Goal: Task Accomplishment & Management: Manage account settings

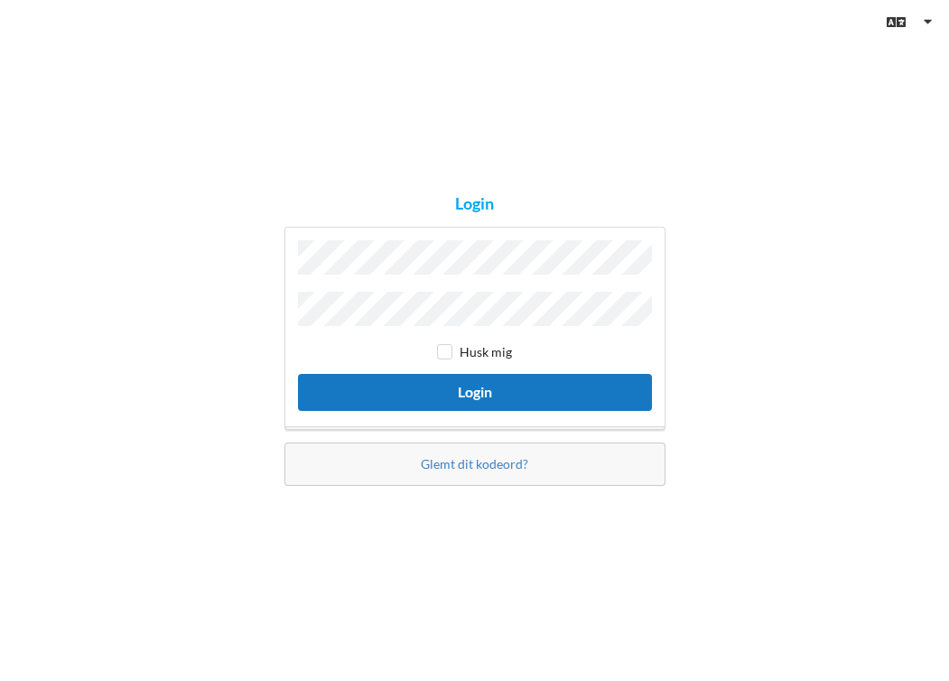
click at [449, 382] on button "Login" at bounding box center [475, 392] width 354 height 37
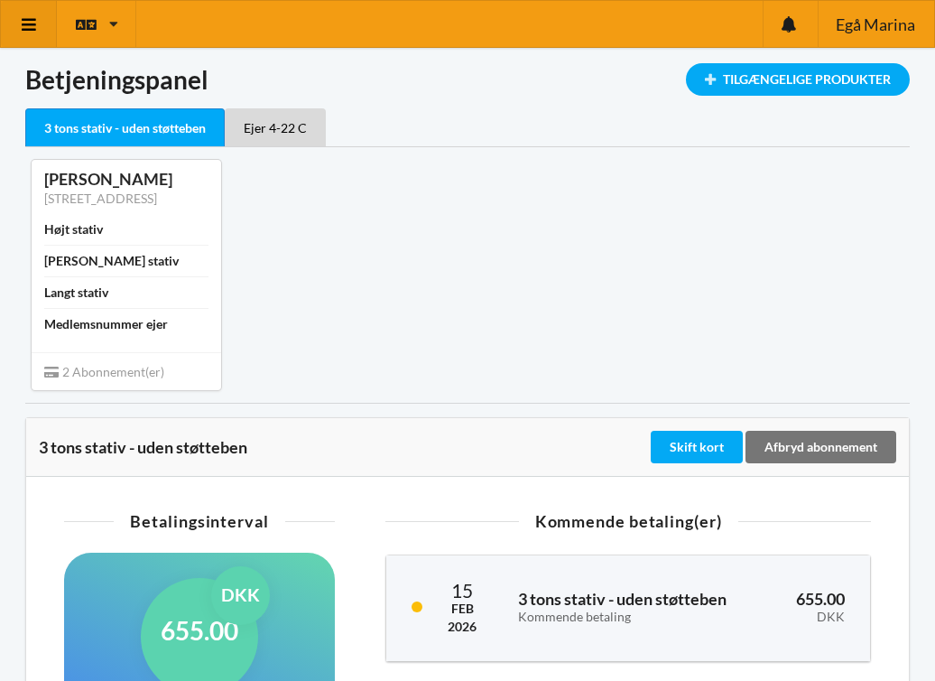
click at [24, 16] on icon at bounding box center [29, 24] width 19 height 16
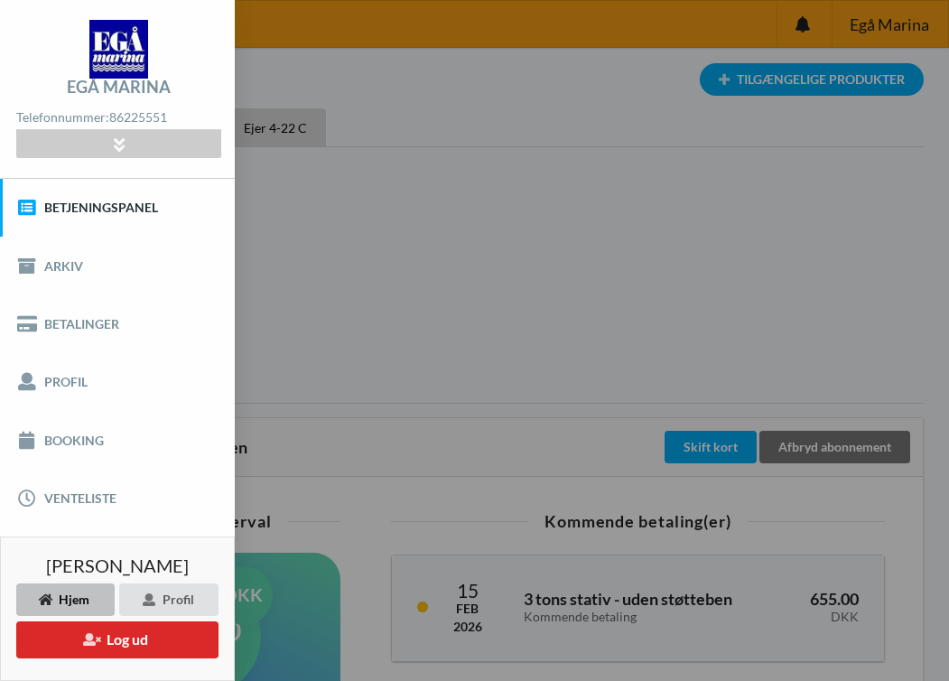
click at [25, 15] on div "Egå Marina Telefonnummer: 86225551 Egå Havvej 35-37, 8250 Egå CVR: 81912513 Ema…" at bounding box center [117, 89] width 235 height 179
click at [115, 636] on button "Log ud" at bounding box center [117, 639] width 202 height 37
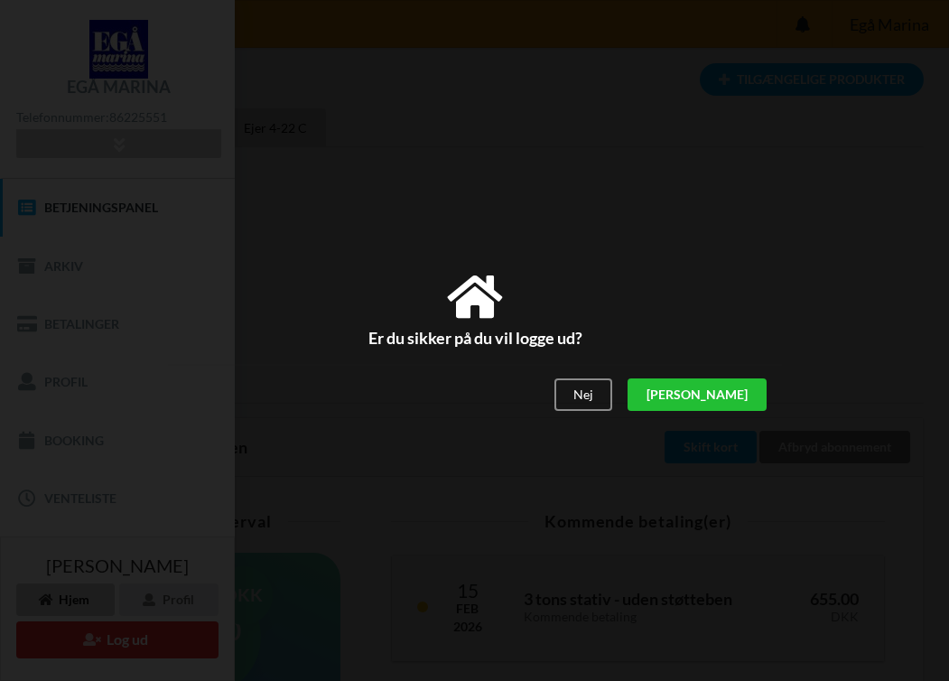
click at [732, 396] on div "[PERSON_NAME]" at bounding box center [695, 395] width 139 height 32
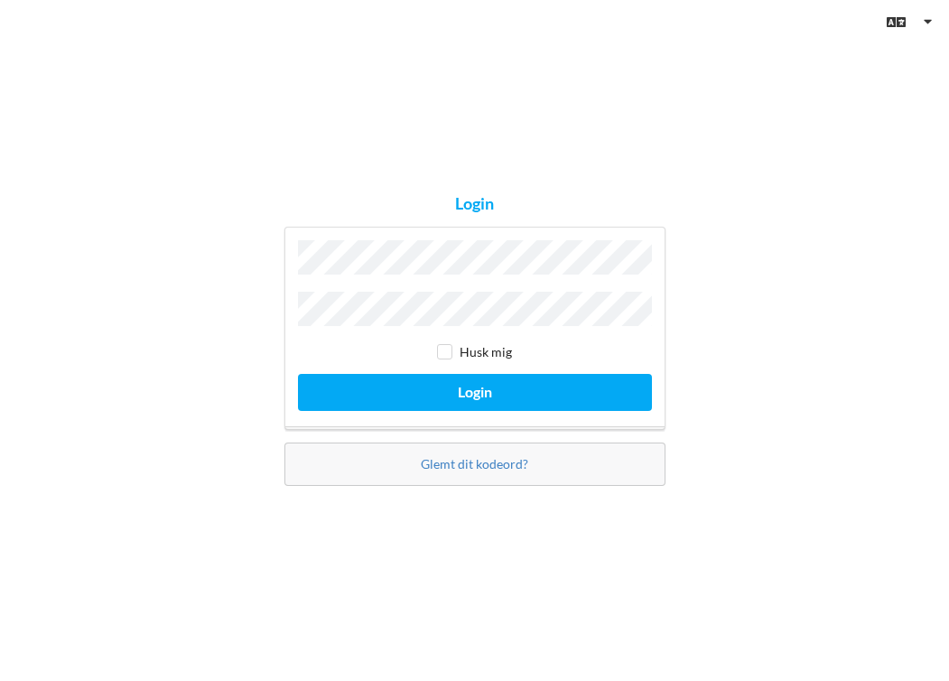
click at [443, 347] on input "checkbox" at bounding box center [444, 351] width 15 height 15
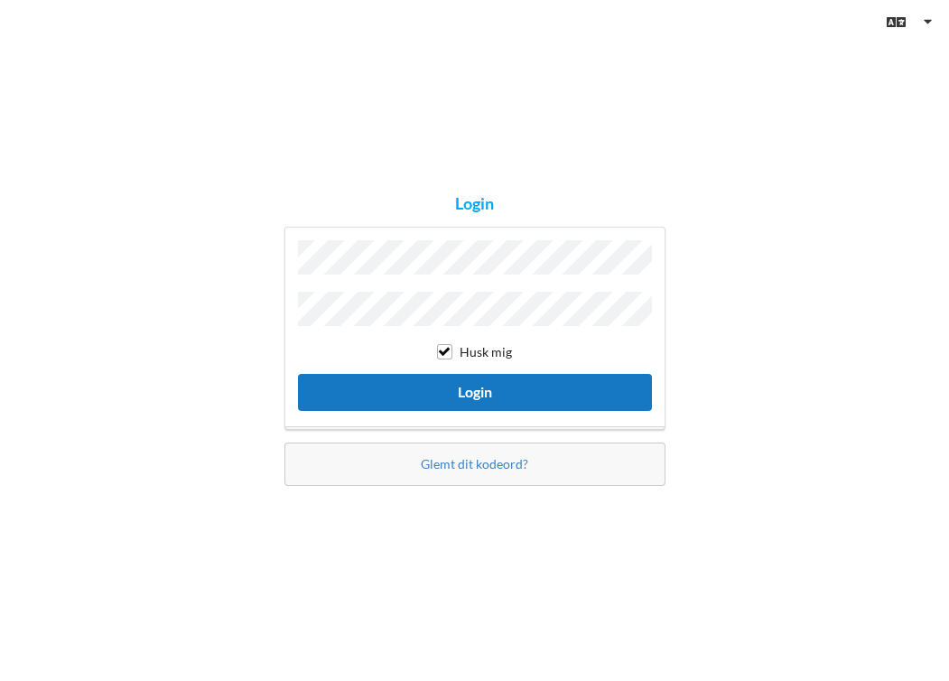
click at [481, 390] on button "Login" at bounding box center [475, 392] width 354 height 37
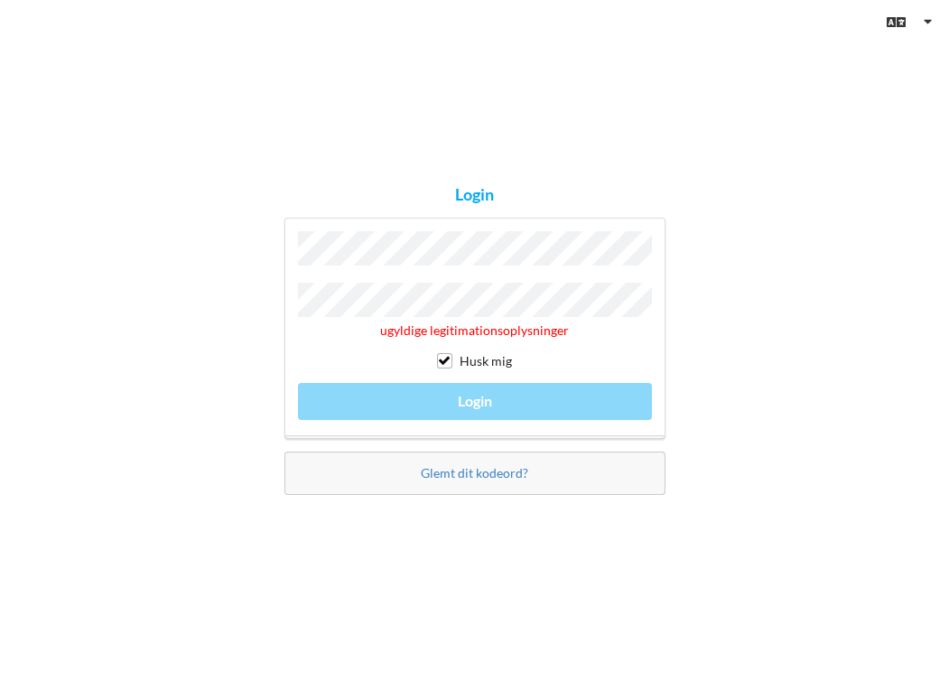
click at [443, 353] on input "checkbox" at bounding box center [444, 360] width 15 height 15
checkbox input "false"
click at [272, 274] on div "Login ugyldige legitimationsoplysninger Husk mig Login Glemt dit kodeord?" at bounding box center [475, 339] width 406 height 333
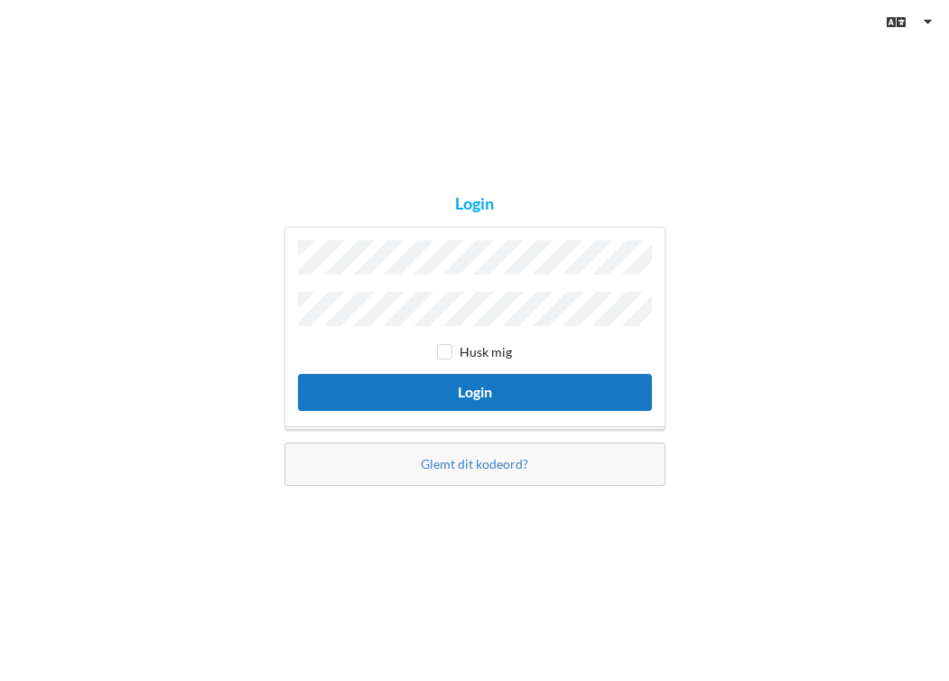
click at [465, 380] on button "Login" at bounding box center [475, 392] width 354 height 37
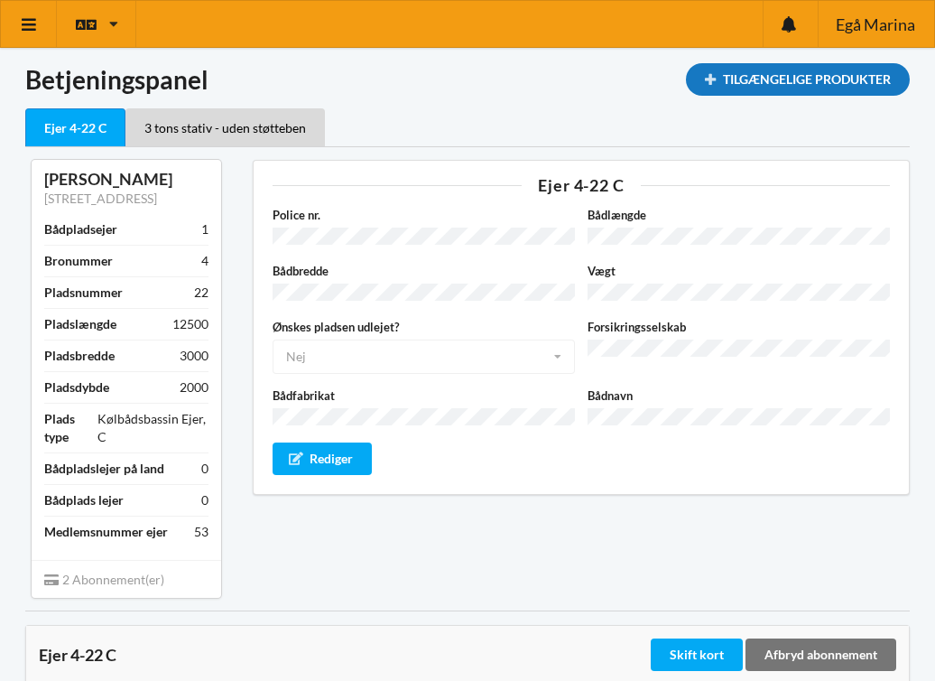
click at [772, 69] on div "Tilgængelige Produkter" at bounding box center [798, 79] width 224 height 32
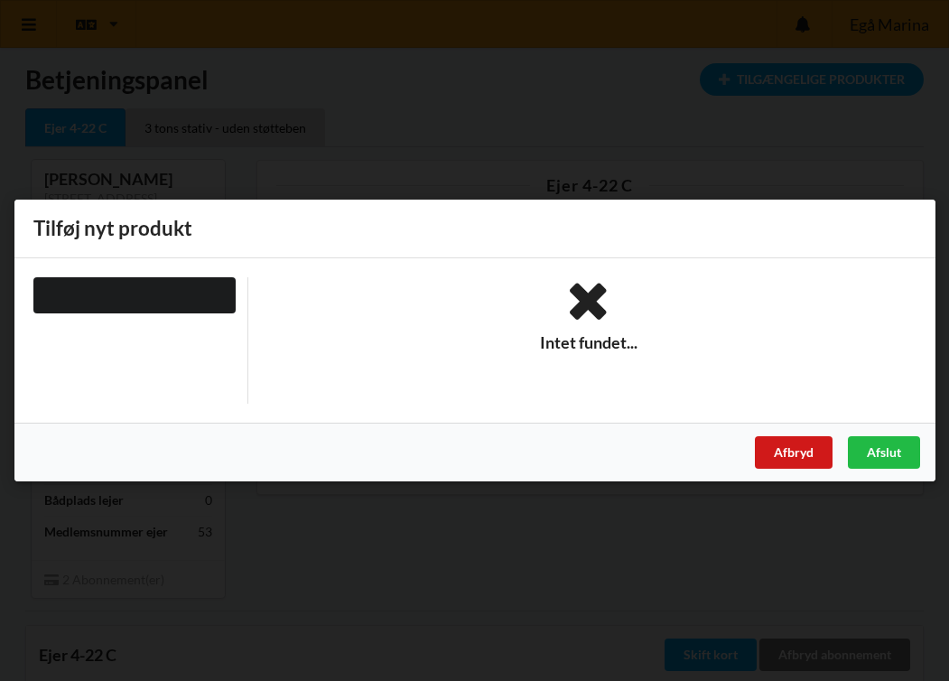
click at [802, 449] on div "Afbryd" at bounding box center [793, 452] width 78 height 32
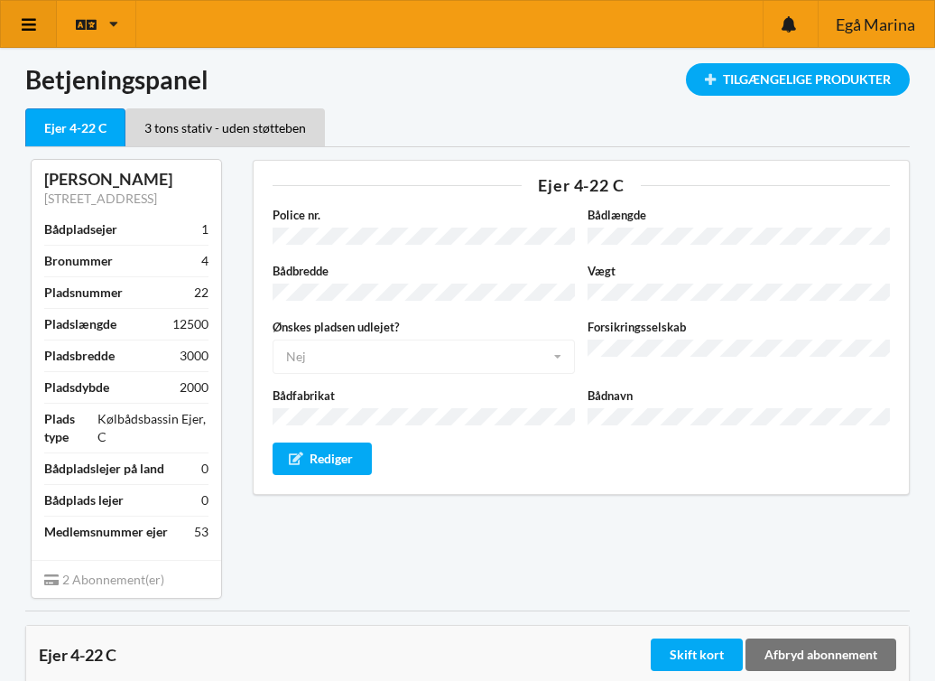
click at [24, 20] on icon at bounding box center [29, 24] width 19 height 16
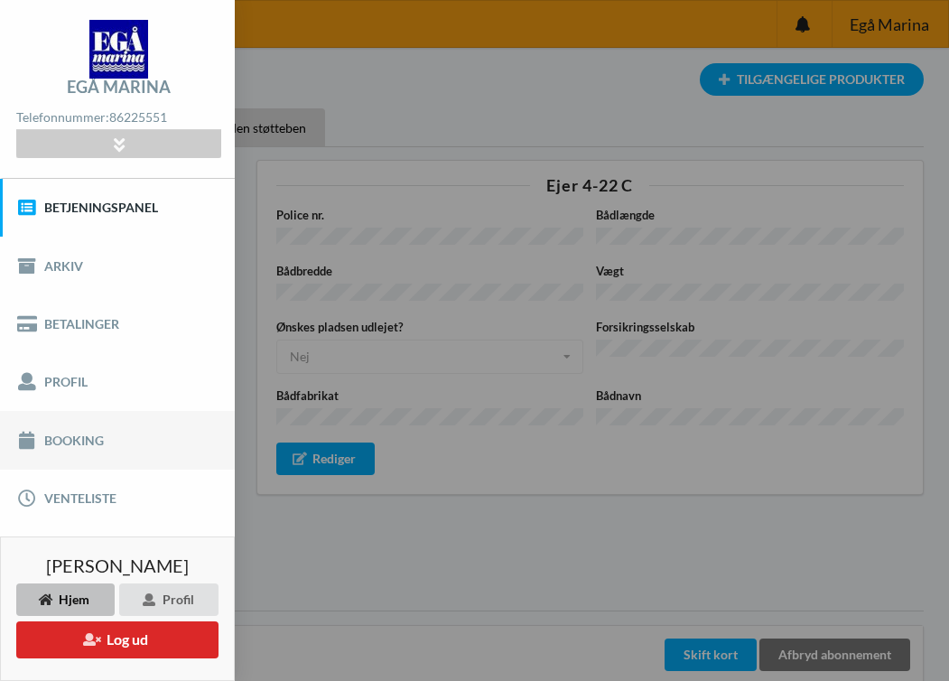
click at [70, 437] on link "Booking" at bounding box center [117, 440] width 235 height 58
